Goal: Navigation & Orientation: Understand site structure

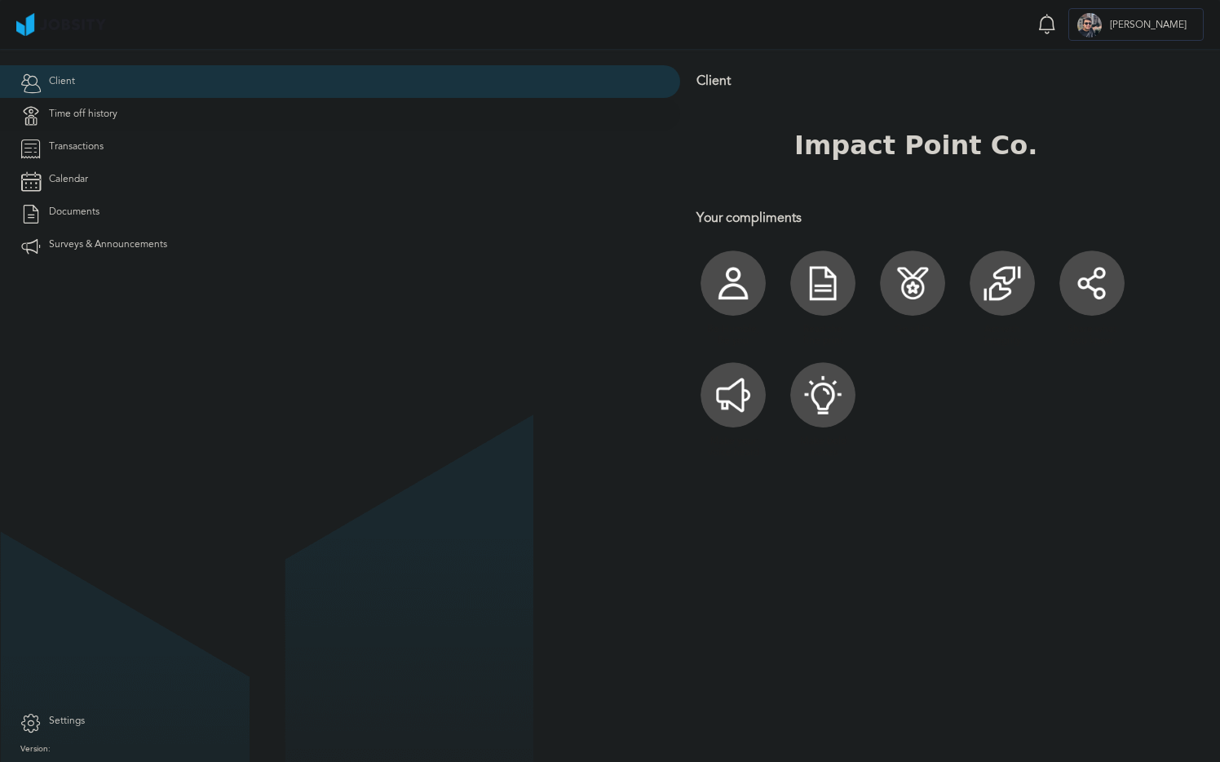
click at [49, 108] on span "Time off history" at bounding box center [83, 113] width 69 height 11
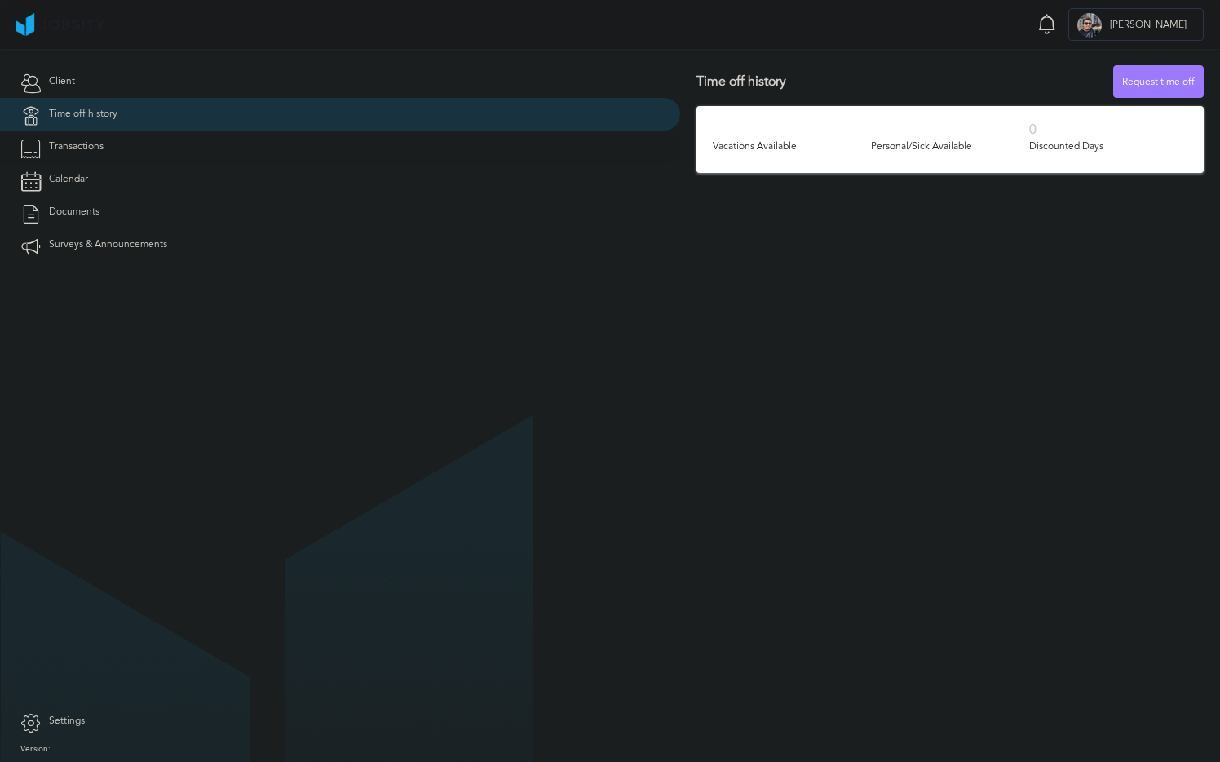
click at [152, 147] on link "Transactions" at bounding box center [340, 147] width 680 height 33
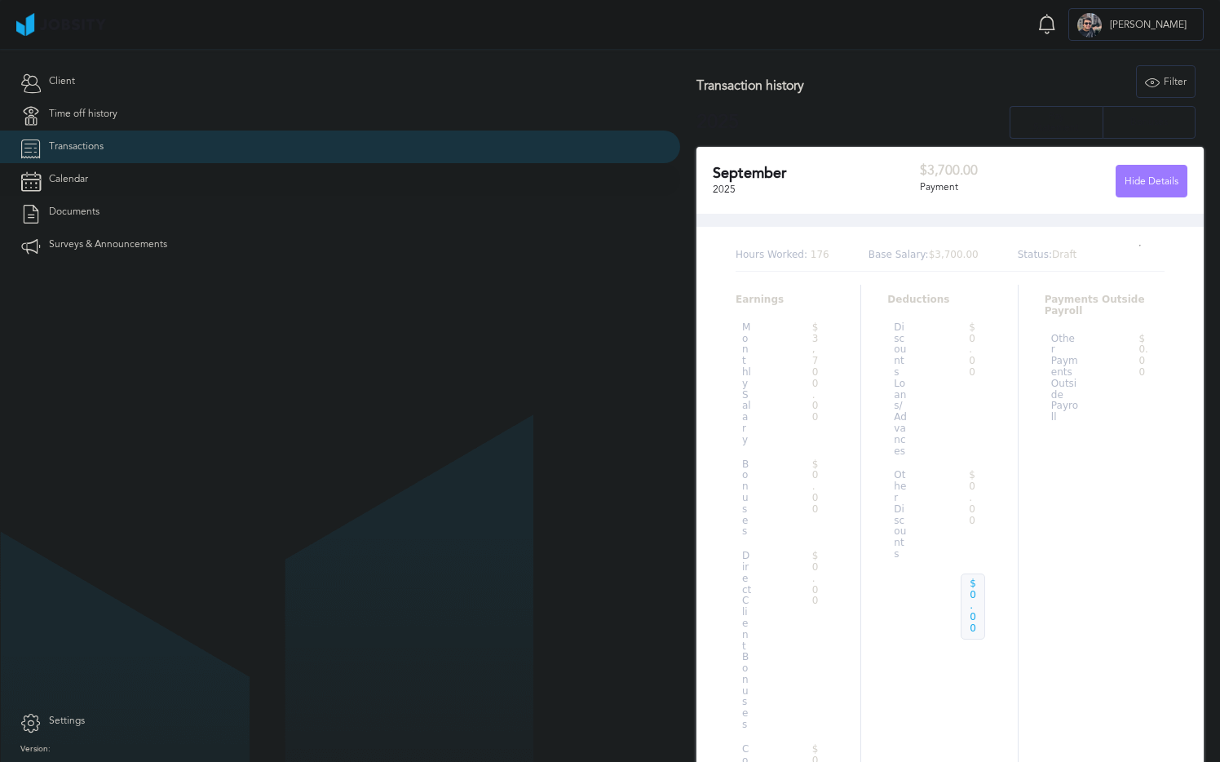
click at [99, 186] on link "Calendar" at bounding box center [340, 179] width 680 height 33
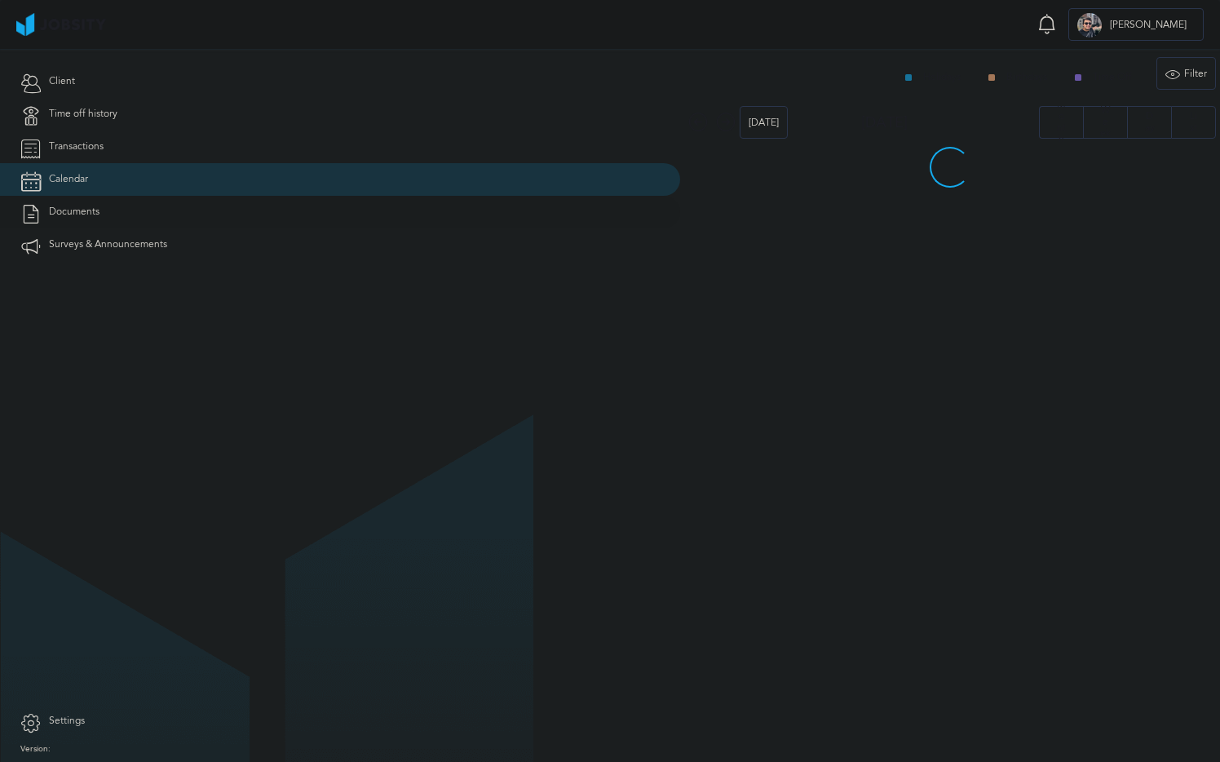
click at [100, 216] on link "Documents" at bounding box center [340, 212] width 680 height 33
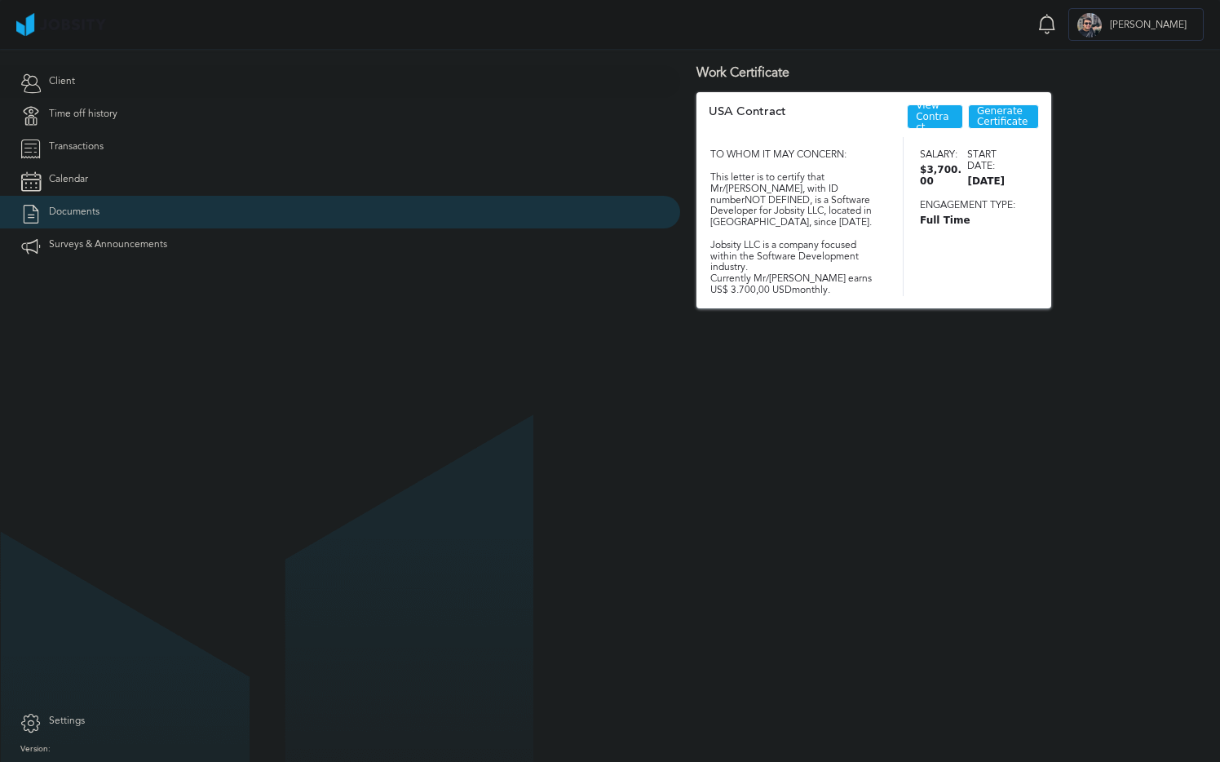
click at [102, 83] on link "Client" at bounding box center [340, 81] width 680 height 33
